Goal: Transaction & Acquisition: Purchase product/service

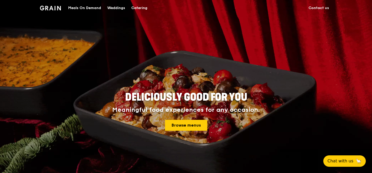
click at [54, 7] on img at bounding box center [50, 8] width 21 height 5
click at [51, 7] on img at bounding box center [50, 8] width 21 height 5
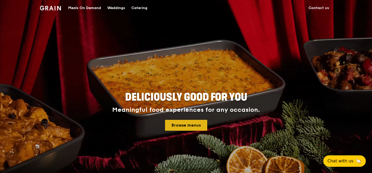
click at [179, 125] on link "Browse menus" at bounding box center [186, 125] width 42 height 11
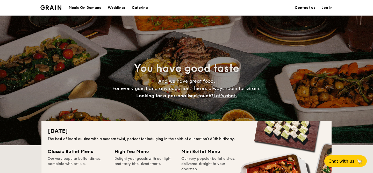
click at [332, 8] on link "Log in" at bounding box center [326, 8] width 11 height 16
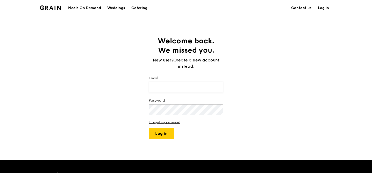
click at [180, 86] on input "Email" at bounding box center [186, 87] width 75 height 11
type input "fatin.nurdiyana@nus.edu.sg"
click at [149, 128] on button "Log in" at bounding box center [161, 133] width 25 height 11
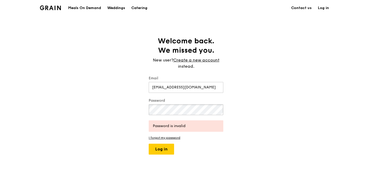
click at [149, 143] on button "Log in" at bounding box center [161, 148] width 25 height 11
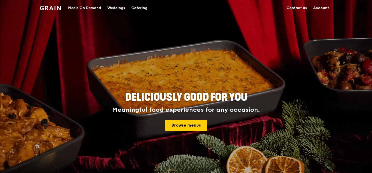
click at [320, 9] on link "Account" at bounding box center [321, 8] width 22 height 16
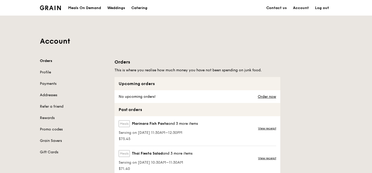
click at [58, 10] on img at bounding box center [50, 7] width 21 height 5
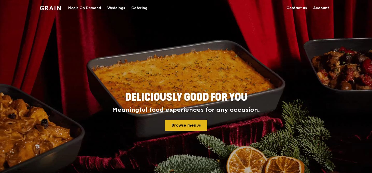
click at [175, 125] on link "Browse menus" at bounding box center [186, 125] width 42 height 11
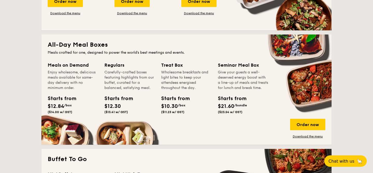
scroll to position [315, 0]
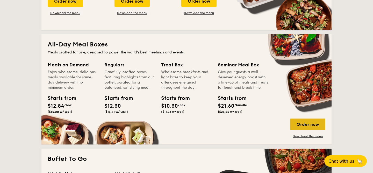
click at [314, 123] on div "Order now" at bounding box center [307, 123] width 35 height 11
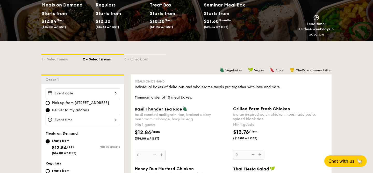
scroll to position [148, 0]
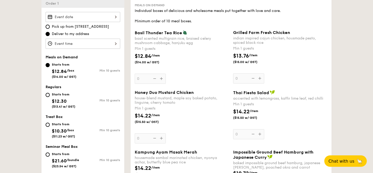
click at [103, 13] on div at bounding box center [83, 17] width 75 height 10
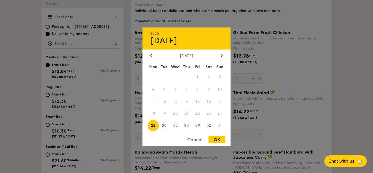
click at [208, 113] on span "23" at bounding box center [208, 113] width 11 height 11
click at [208, 112] on span "23" at bounding box center [208, 113] width 11 height 11
click at [210, 112] on span "23" at bounding box center [208, 113] width 11 height 11
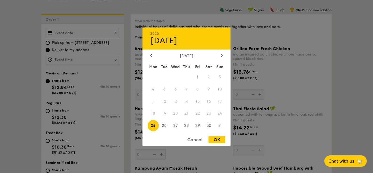
scroll to position [131, 0]
click at [205, 115] on span "23" at bounding box center [208, 113] width 11 height 11
click at [206, 114] on span "23" at bounding box center [208, 113] width 11 height 11
